Goal: Information Seeking & Learning: Learn about a topic

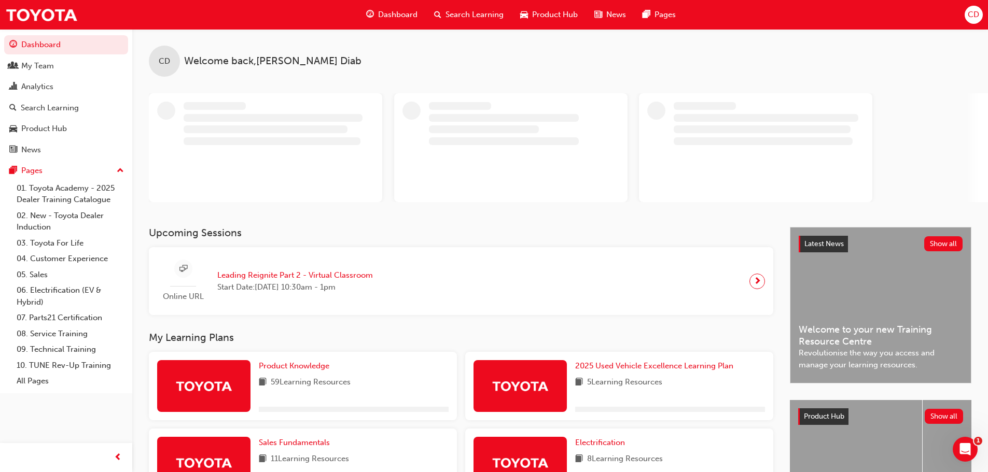
click at [475, 13] on span "Search Learning" at bounding box center [474, 15] width 58 height 12
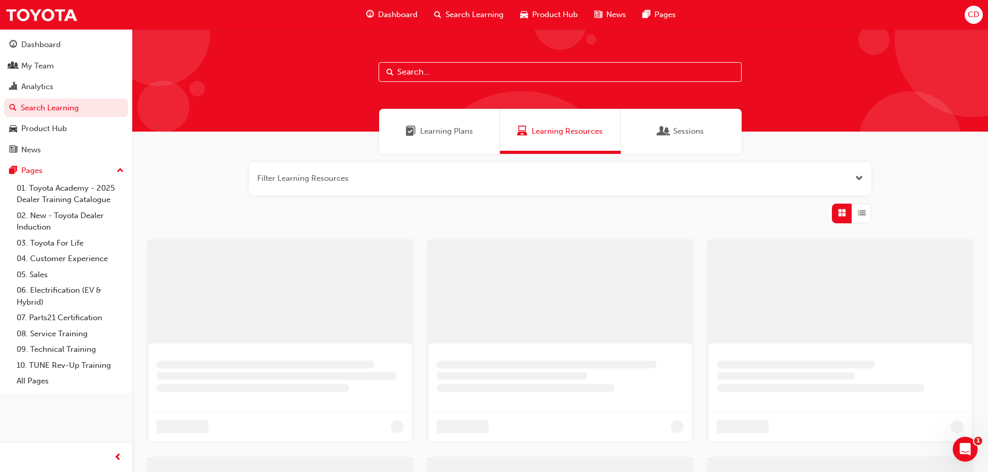
click at [455, 76] on input "text" at bounding box center [559, 72] width 363 height 20
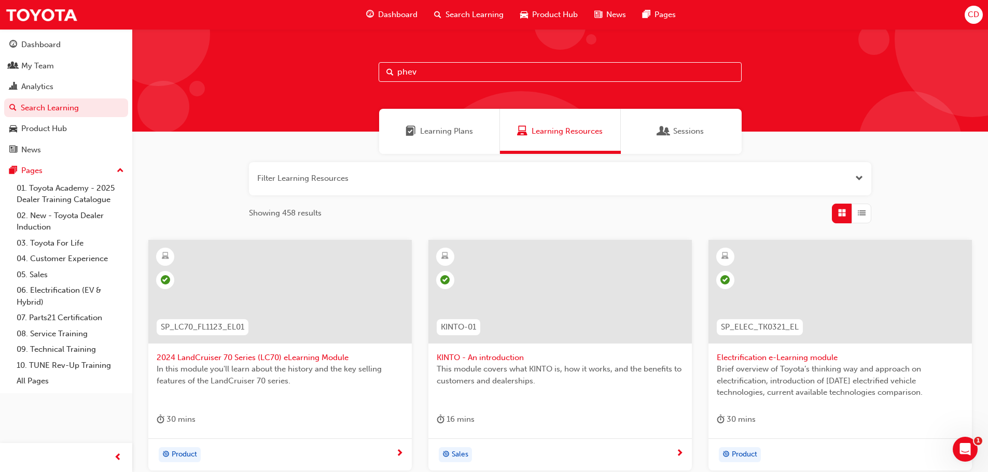
type input "phev"
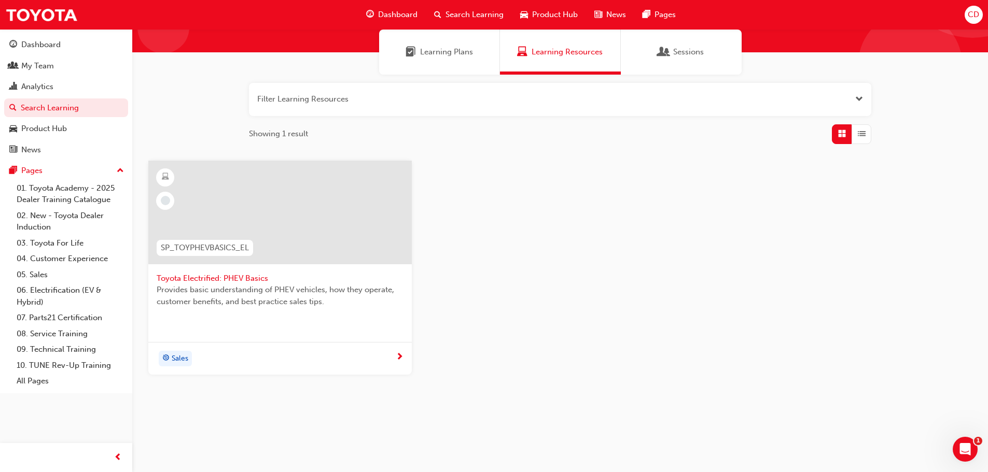
scroll to position [82, 0]
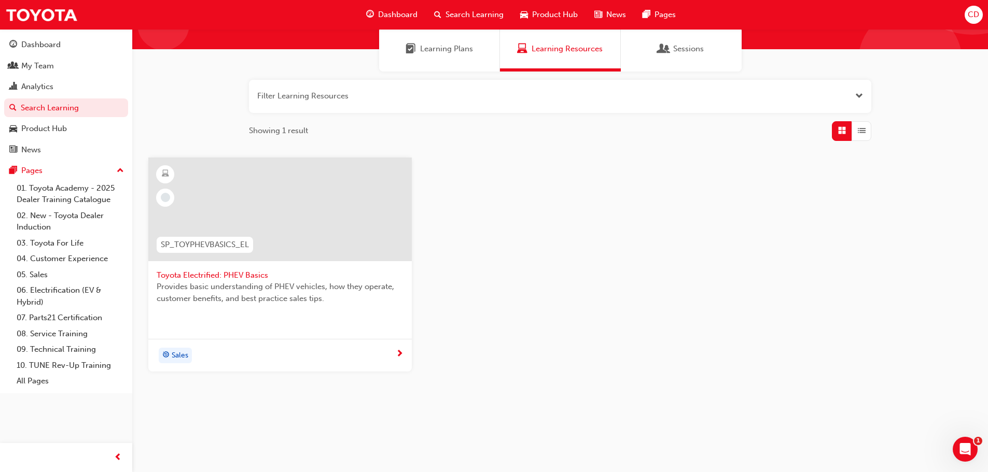
click at [209, 274] on span "Toyota Electrified: PHEV Basics" at bounding box center [280, 276] width 247 height 12
